Goal: Information Seeking & Learning: Understand process/instructions

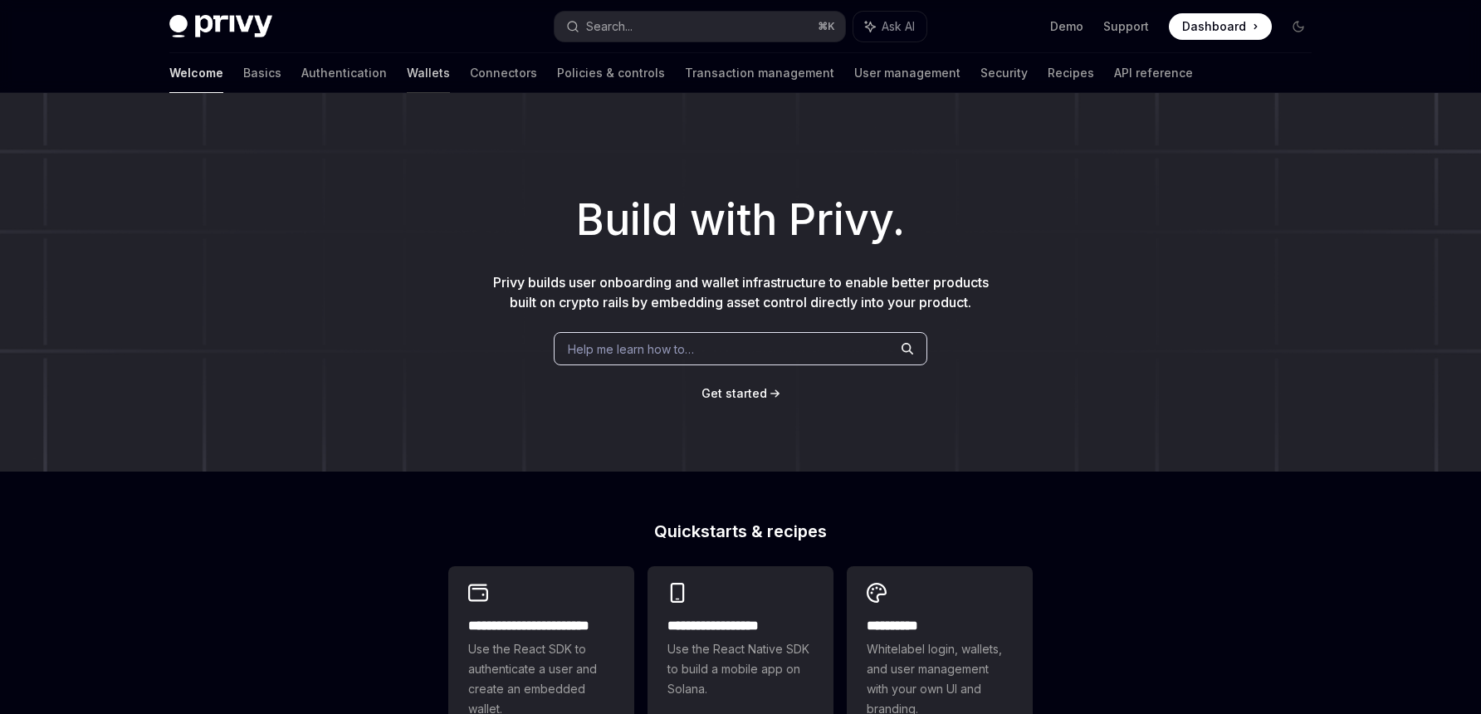
click at [407, 79] on link "Wallets" at bounding box center [428, 73] width 43 height 40
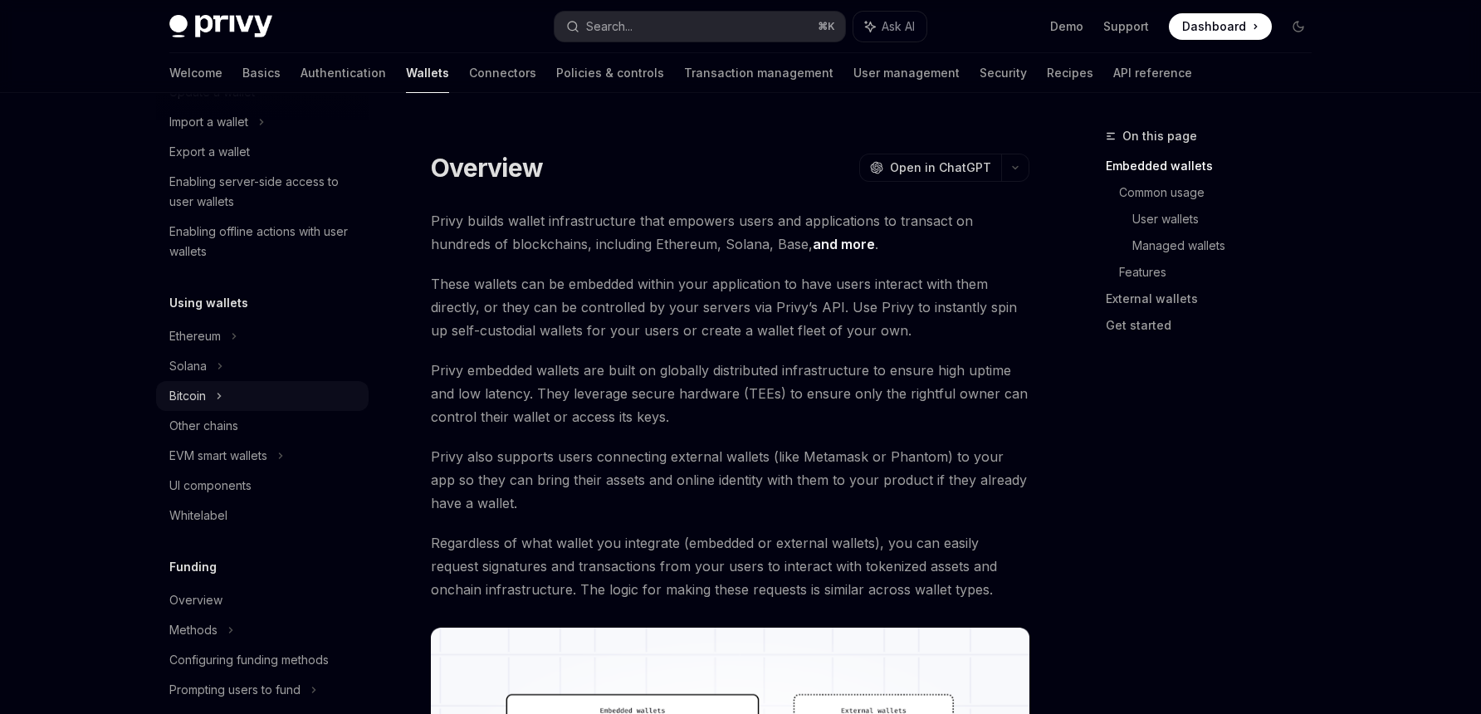
scroll to position [313, 0]
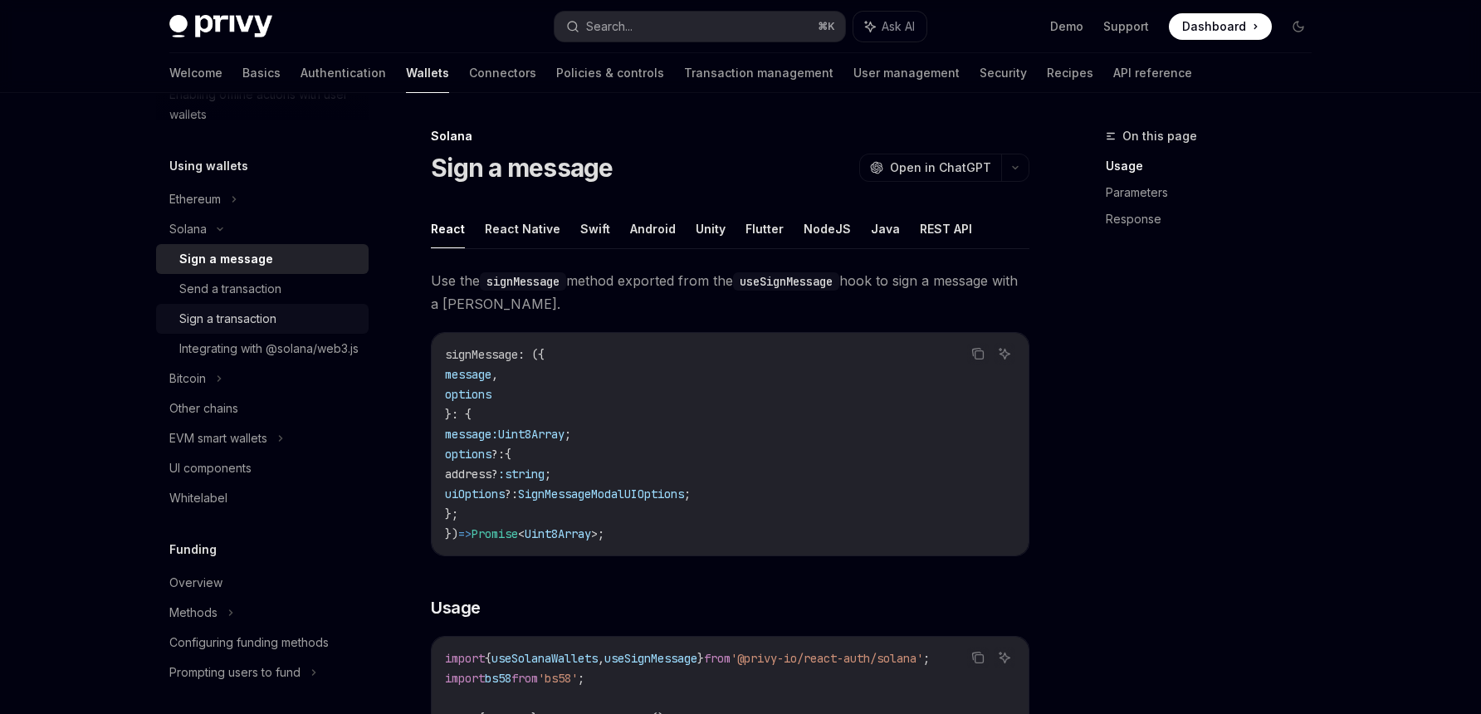
scroll to position [377, 0]
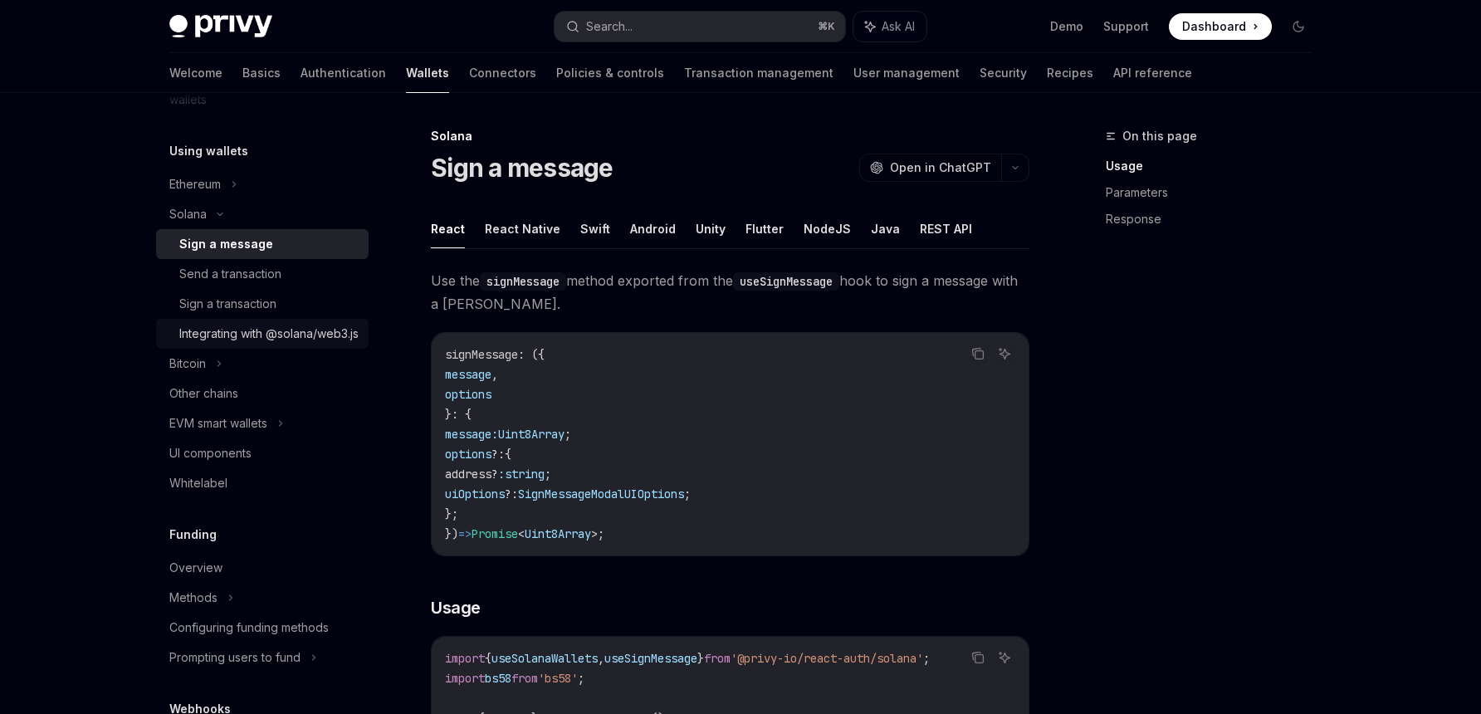
click at [224, 338] on div "Integrating with @solana/web3.js" at bounding box center [268, 334] width 179 height 20
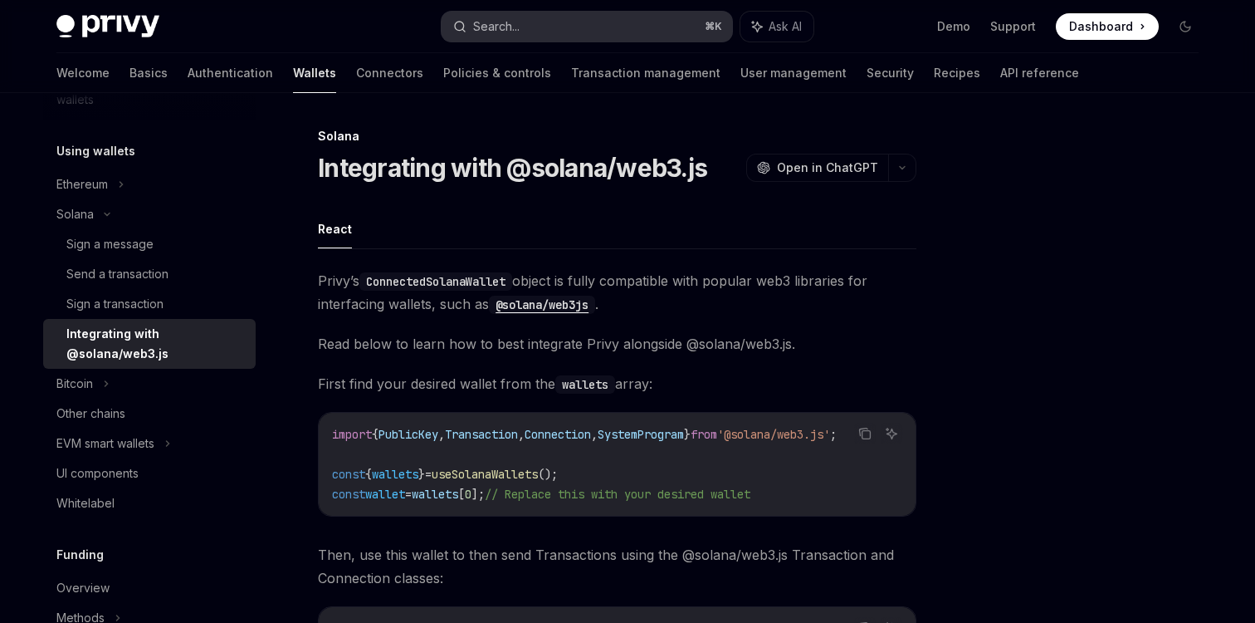
type textarea "*"
